Goal: Transaction & Acquisition: Book appointment/travel/reservation

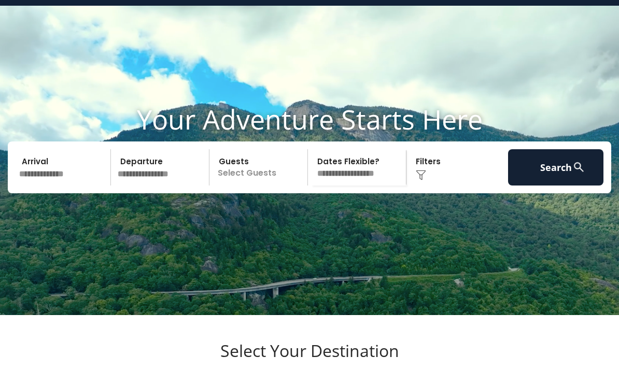
scroll to position [25, 0]
click at [63, 186] on input "text" at bounding box center [63, 167] width 95 height 36
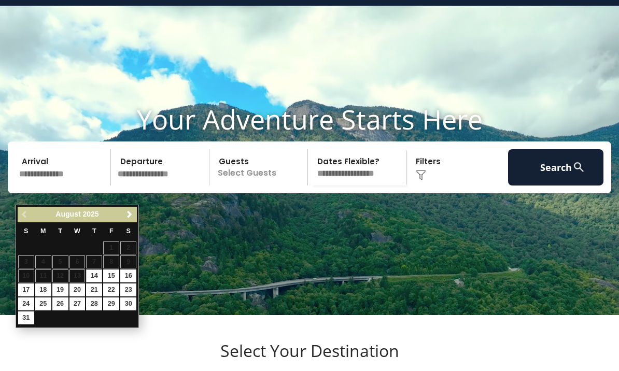
click at [109, 300] on link "29" at bounding box center [111, 304] width 16 height 13
type input "*******"
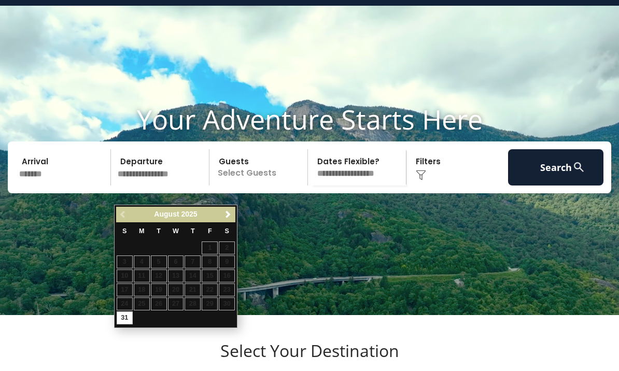
click at [224, 220] on link "Next" at bounding box center [227, 214] width 13 height 13
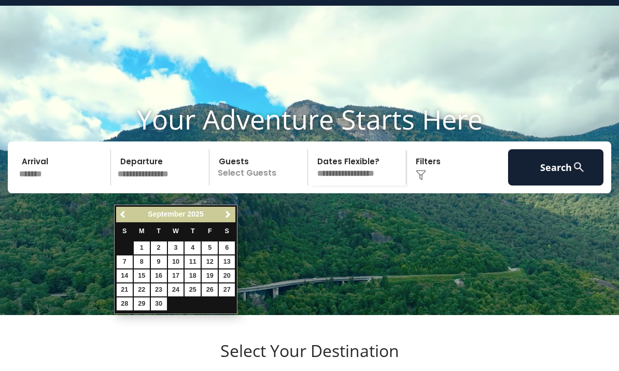
click at [141, 247] on link "1" at bounding box center [142, 248] width 16 height 13
type input "******"
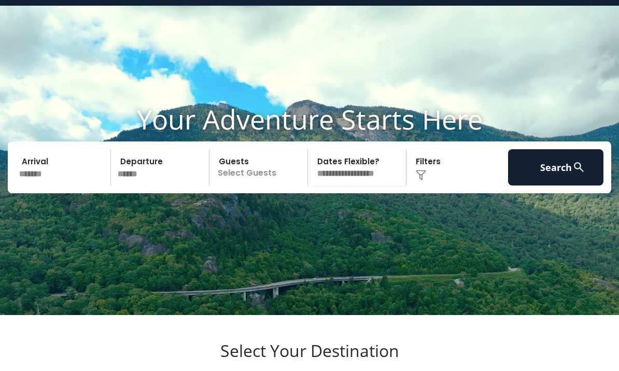
click at [263, 186] on p "Select Guests" at bounding box center [260, 167] width 95 height 36
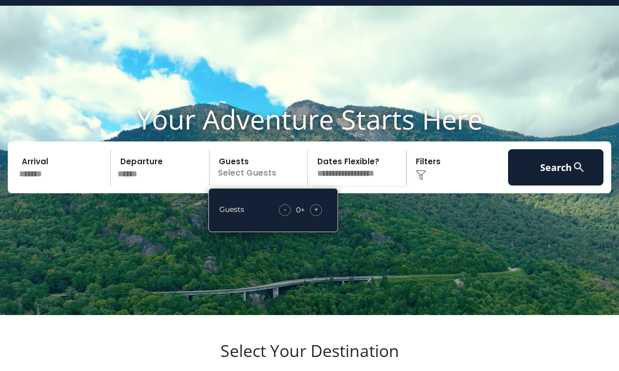
click at [313, 216] on div "+" at bounding box center [316, 210] width 12 height 12
click at [321, 216] on div "+" at bounding box center [316, 210] width 12 height 12
click at [185, 286] on video at bounding box center [309, 160] width 619 height 309
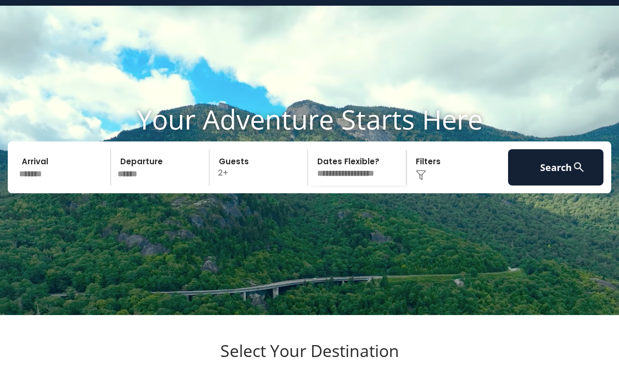
click at [348, 186] on select "**********" at bounding box center [358, 167] width 95 height 36
select select "*"
click at [540, 186] on button "Search" at bounding box center [555, 167] width 95 height 36
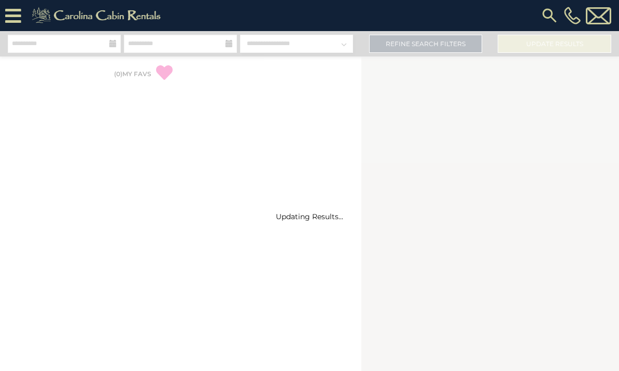
select select "*"
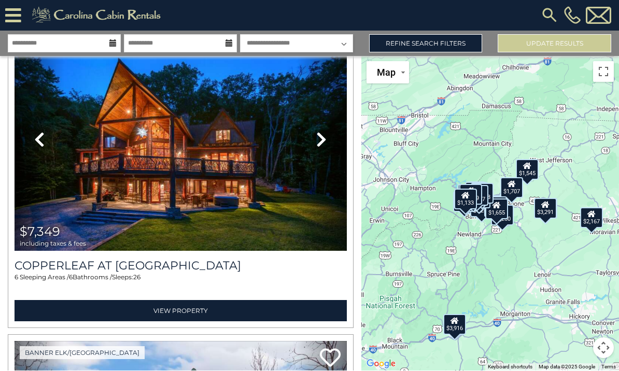
scroll to position [8823, 0]
